Goal: Manage account settings

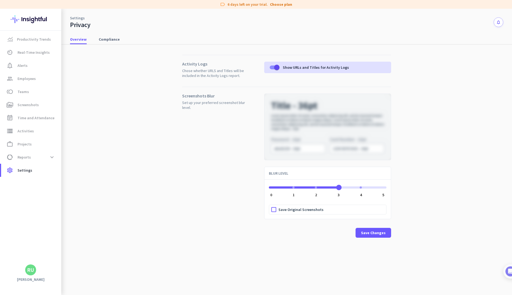
click at [316, 188] on div "ngx-slider" at bounding box center [316, 188] width 2 height 2
click at [337, 189] on span "ngx-slider" at bounding box center [328, 186] width 118 height 9
click at [313, 187] on span "ngx-slider" at bounding box center [304, 188] width 70 height 2
click at [293, 188] on div "ngx-slider" at bounding box center [293, 188] width 2 height 2
click at [315, 187] on div "ngx-slider" at bounding box center [316, 188] width 2 height 2
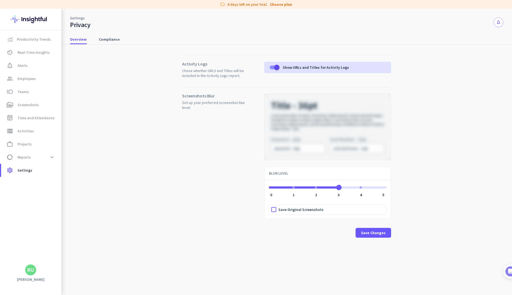
click at [336, 189] on span "ngx-slider" at bounding box center [328, 186] width 118 height 9
drag, startPoint x: 360, startPoint y: 190, endPoint x: 357, endPoint y: 190, distance: 3.3
click at [360, 190] on span "ngx-slider" at bounding box center [328, 186] width 118 height 9
click at [297, 213] on label "Save Original Screenshots" at bounding box center [332, 209] width 108 height 9
click at [0, 0] on input "Save Original Screenshots" at bounding box center [0, 0] width 0 height 0
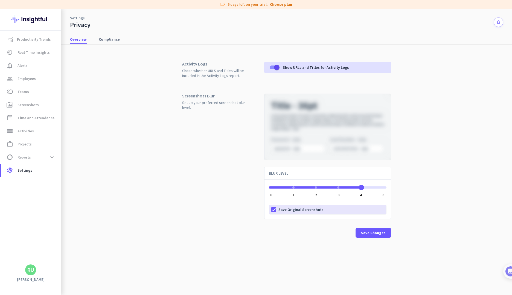
click at [297, 212] on span "Save Original Screenshots" at bounding box center [300, 209] width 45 height 5
click at [0, 0] on input "Save Original Screenshots" at bounding box center [0, 0] width 0 height 0
click at [297, 212] on span "Save Original Screenshots" at bounding box center [300, 209] width 45 height 5
click at [0, 0] on input "Save Original Screenshots" at bounding box center [0, 0] width 0 height 0
click at [297, 212] on span "Save Original Screenshots" at bounding box center [300, 209] width 45 height 5
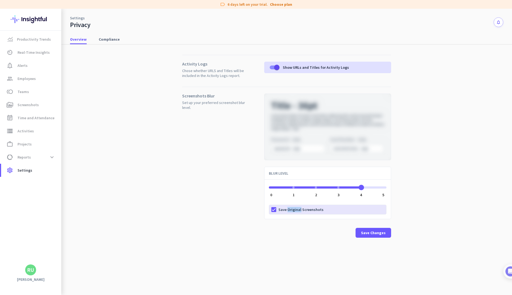
click at [0, 0] on input "Save Original Screenshots" at bounding box center [0, 0] width 0 height 0
click at [336, 212] on label "Save Original Screenshots" at bounding box center [332, 209] width 108 height 9
click at [0, 0] on input "Save Original Screenshots" at bounding box center [0, 0] width 0 height 0
click at [351, 208] on label "Save Original Screenshots" at bounding box center [332, 209] width 108 height 9
click at [0, 0] on input "Save Original Screenshots" at bounding box center [0, 0] width 0 height 0
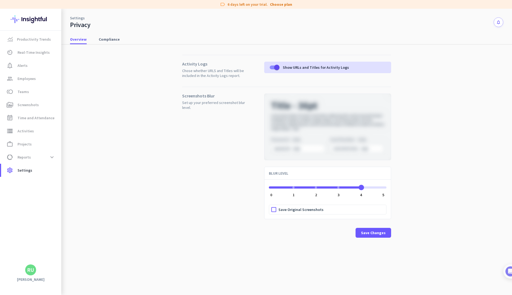
click at [372, 186] on span "ngx-slider" at bounding box center [328, 186] width 118 height 9
click at [387, 189] on div "4 0 1 2 3 4 5 Save Original Screenshots" at bounding box center [327, 198] width 126 height 42
click at [384, 188] on span "ngx-slider" at bounding box center [328, 188] width 118 height 2
drag, startPoint x: 384, startPoint y: 188, endPoint x: 331, endPoint y: 187, distance: 53.6
click at [333, 187] on ngx-slider "3 0 1 2 3 4 5" at bounding box center [328, 187] width 118 height 1
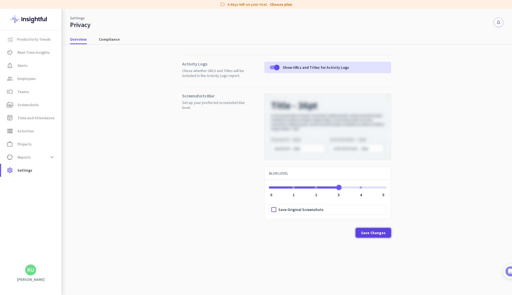
click at [360, 233] on span at bounding box center [373, 233] width 36 height 13
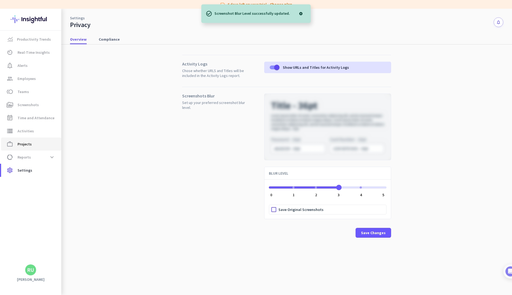
click at [45, 144] on span "work_outline Projects" at bounding box center [30, 144] width 51 height 7
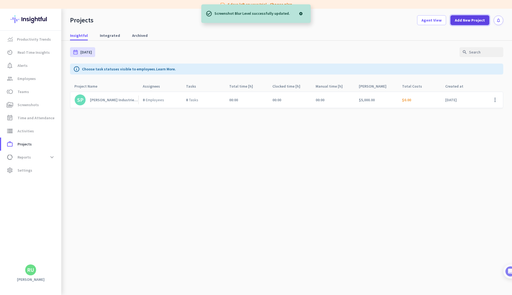
click at [465, 21] on span "Add New Project" at bounding box center [470, 19] width 30 height 5
